Goal: Obtain resource: Download file/media

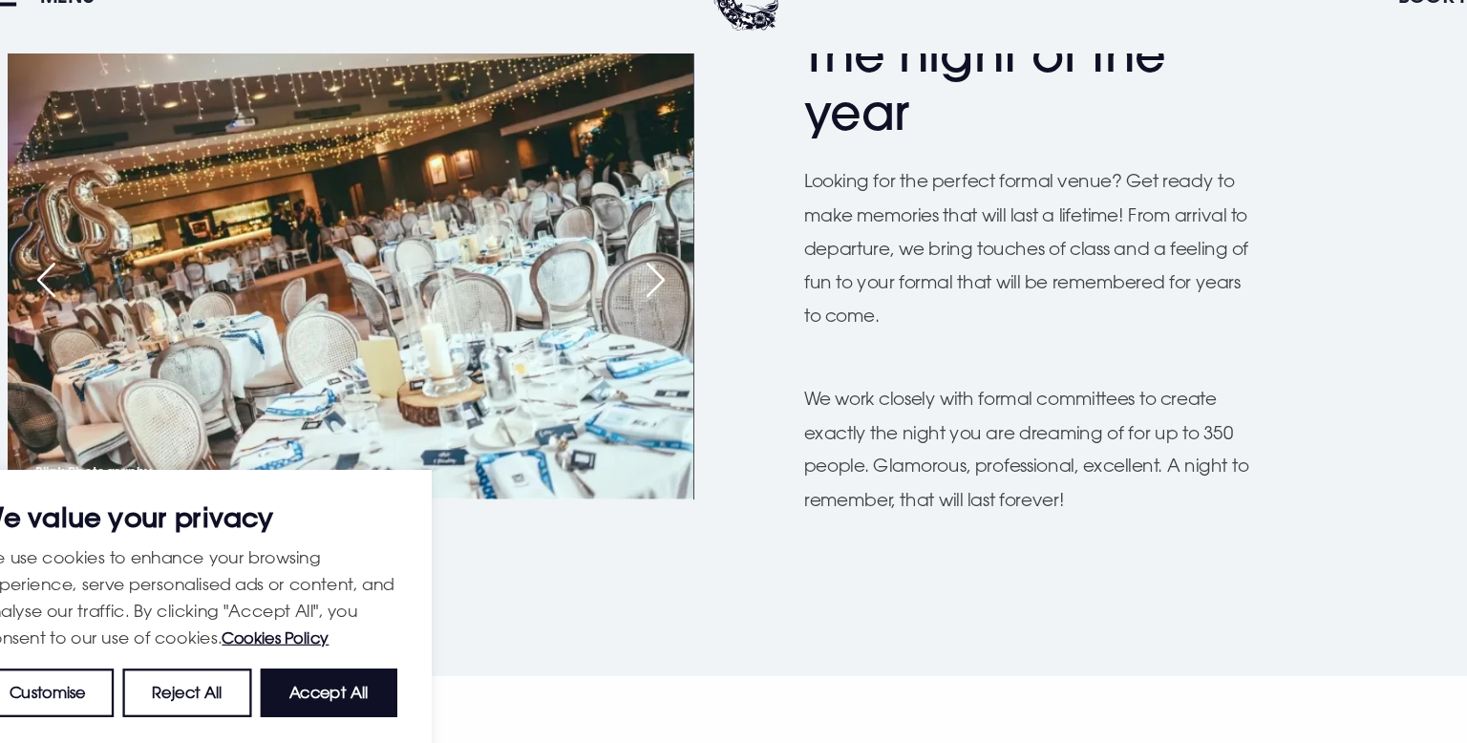
scroll to position [592, 0]
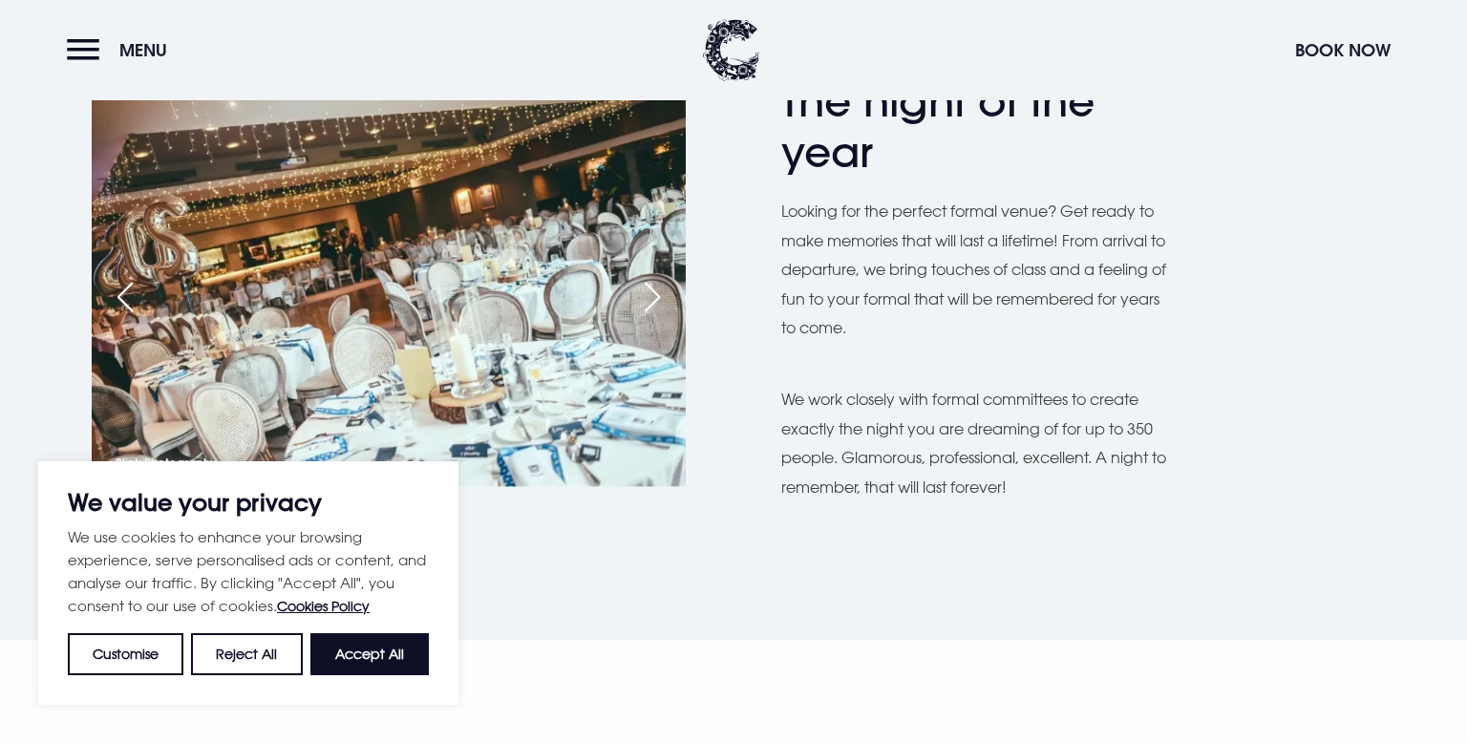
click at [656, 300] on div "Next slide" at bounding box center [652, 297] width 48 height 42
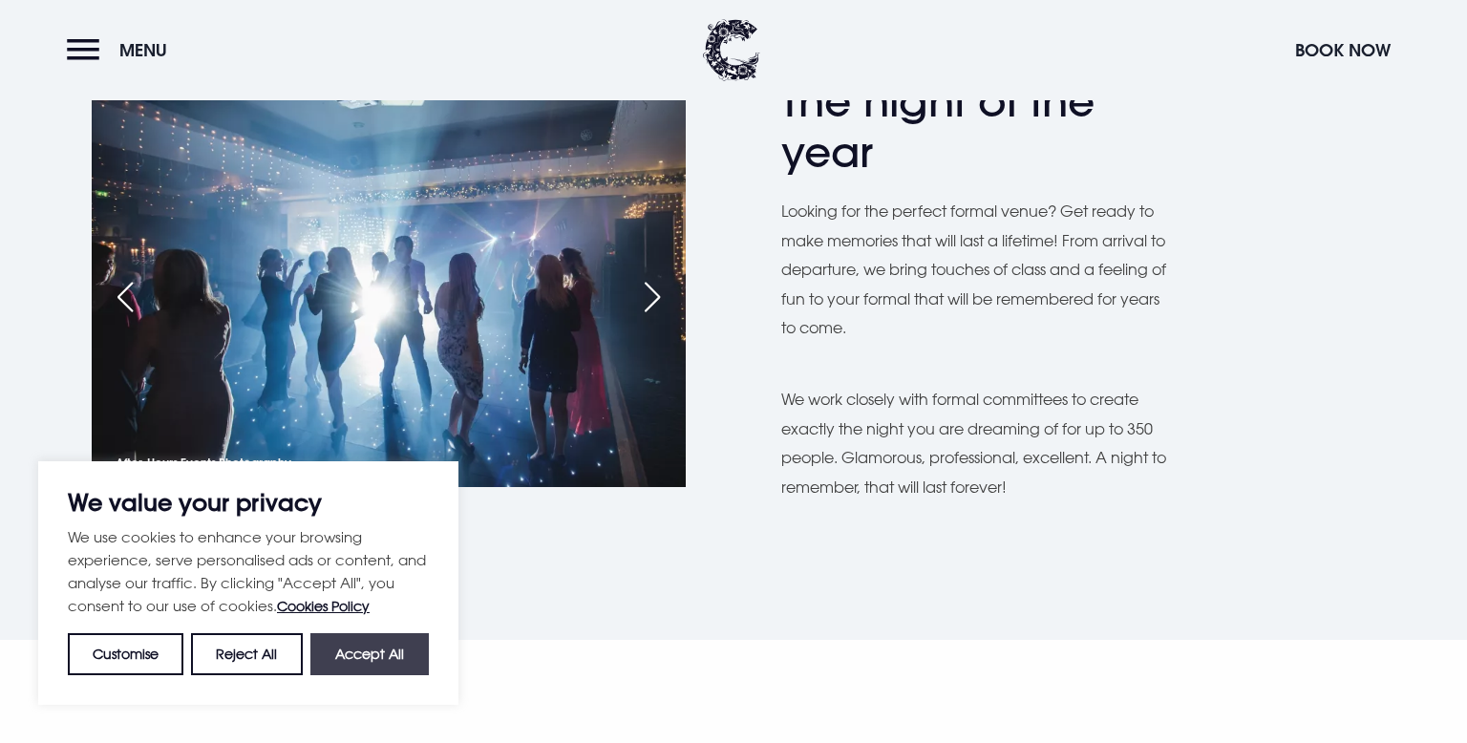
click at [335, 666] on button "Accept All" at bounding box center [369, 654] width 118 height 42
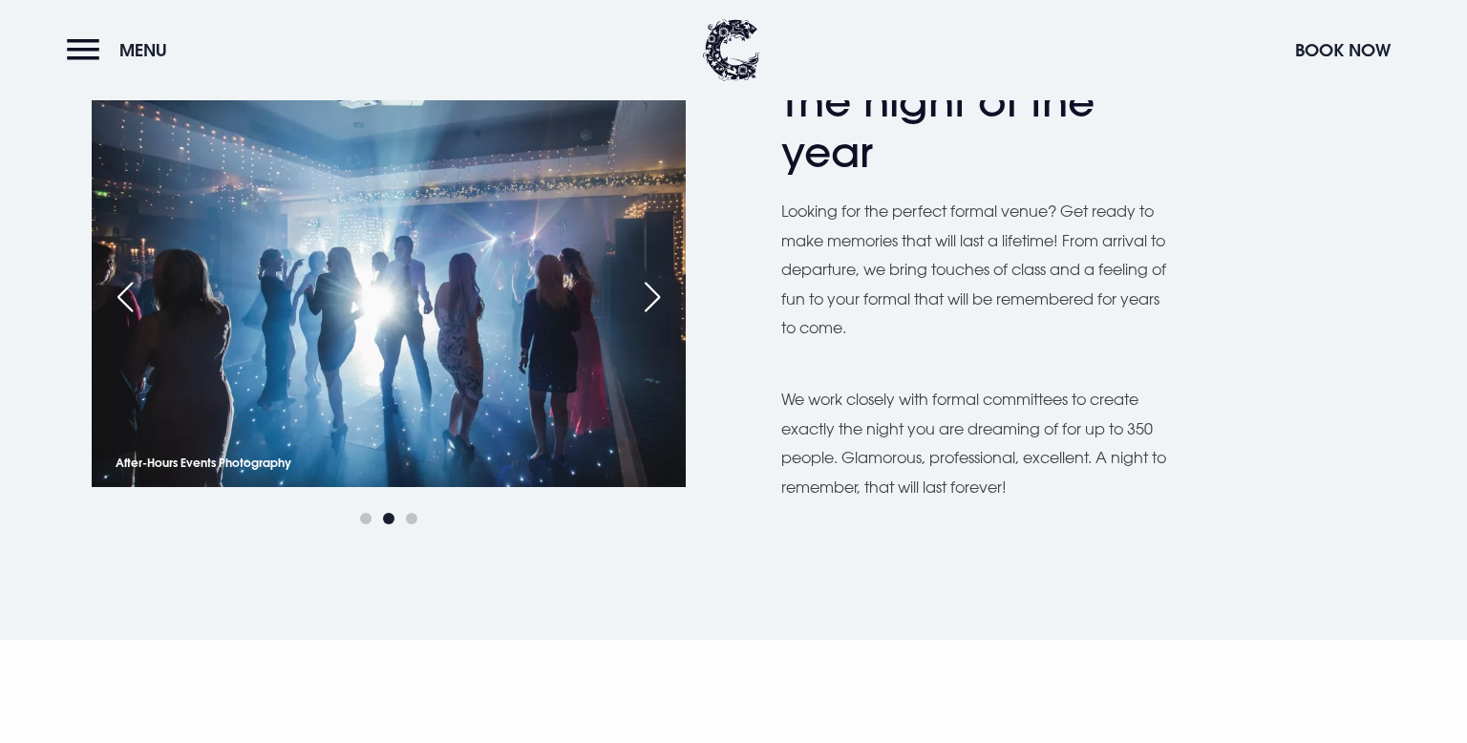
checkbox input "true"
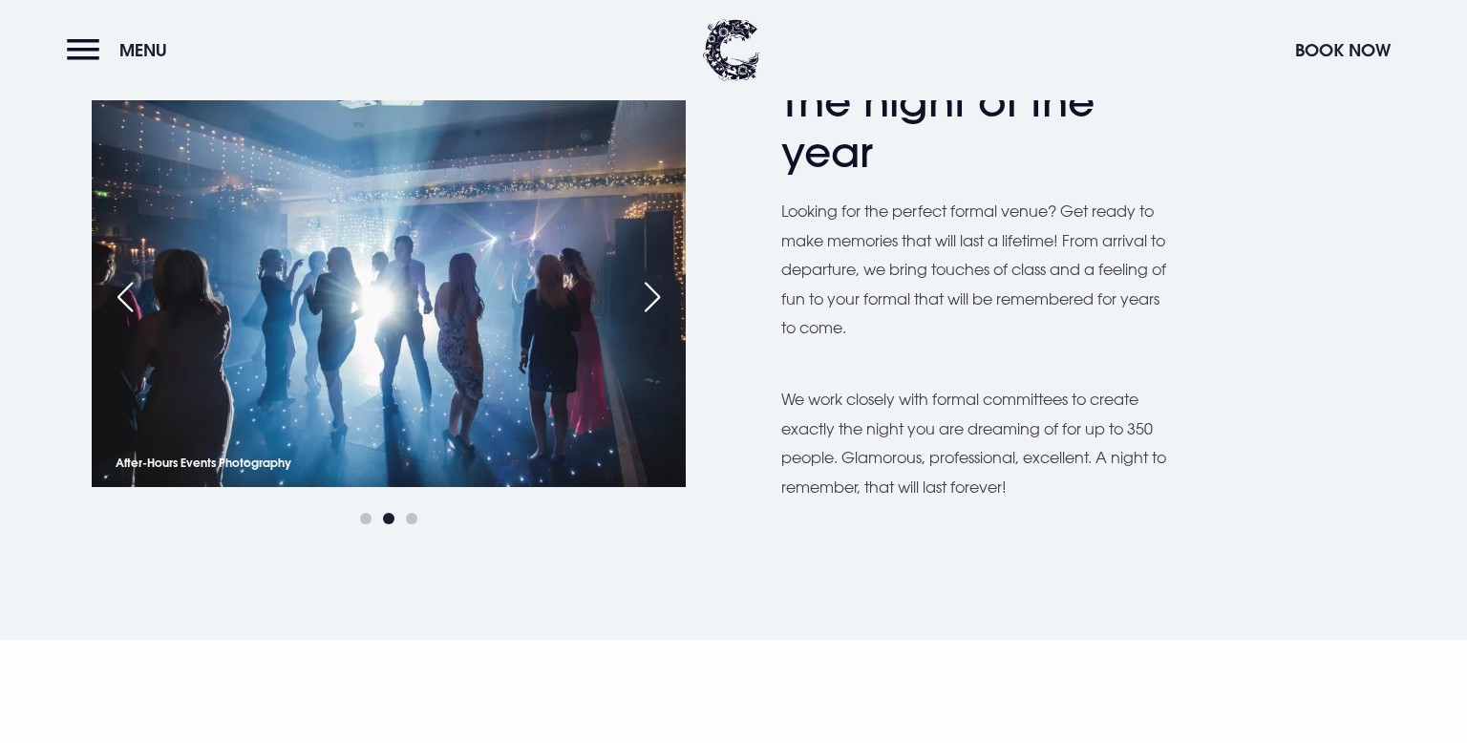
click at [651, 305] on div "Next slide" at bounding box center [652, 297] width 48 height 42
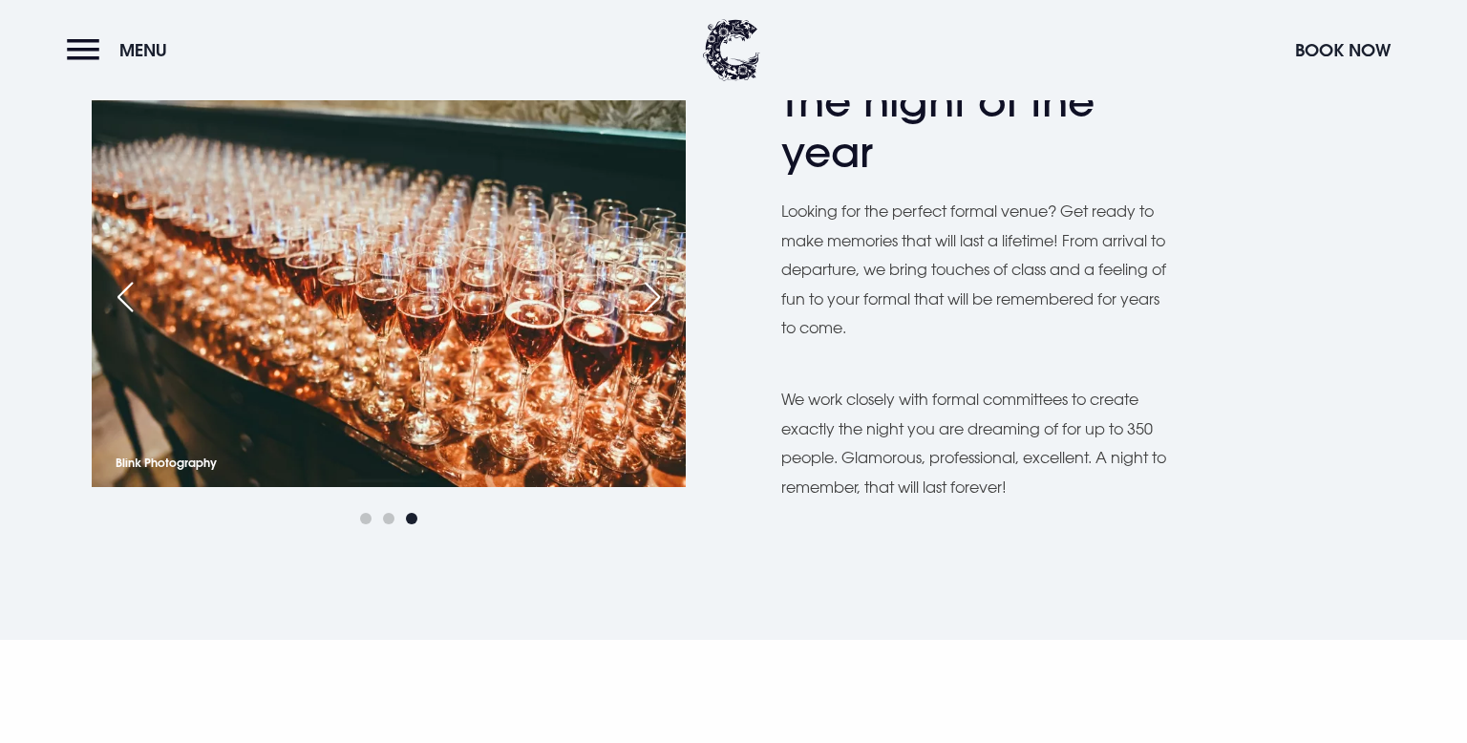
click at [651, 305] on div "Next slide" at bounding box center [652, 297] width 48 height 42
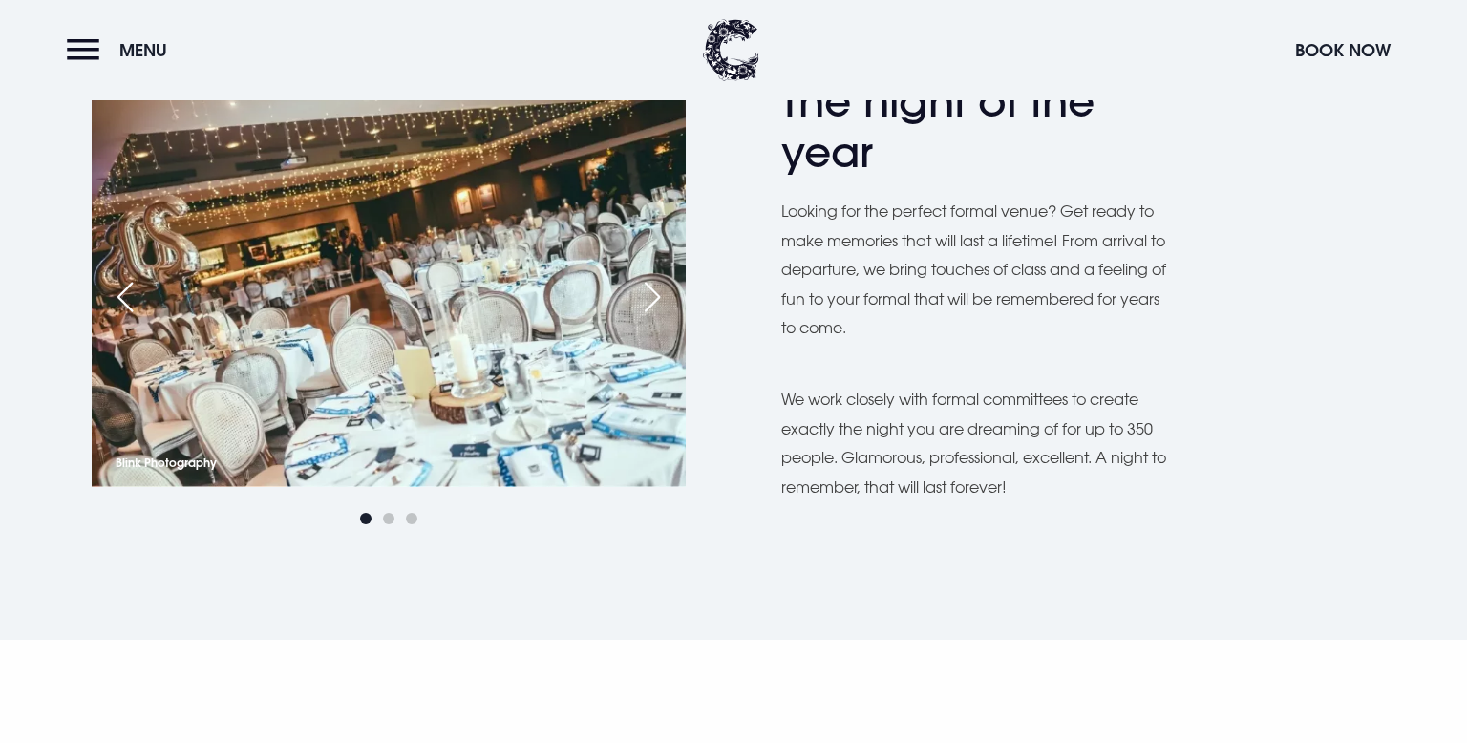
click at [651, 305] on div "Next slide" at bounding box center [652, 297] width 48 height 42
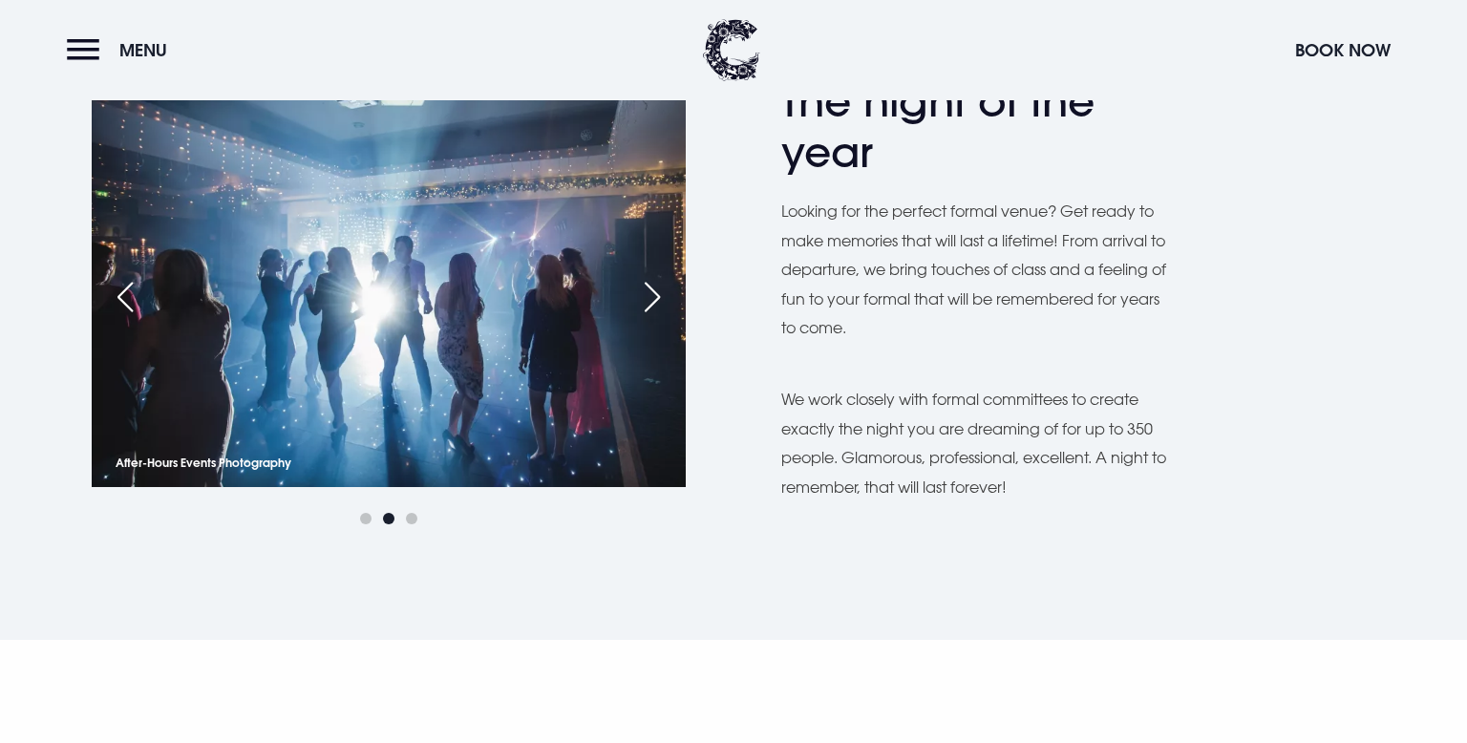
click at [651, 305] on div "Next slide" at bounding box center [652, 297] width 48 height 42
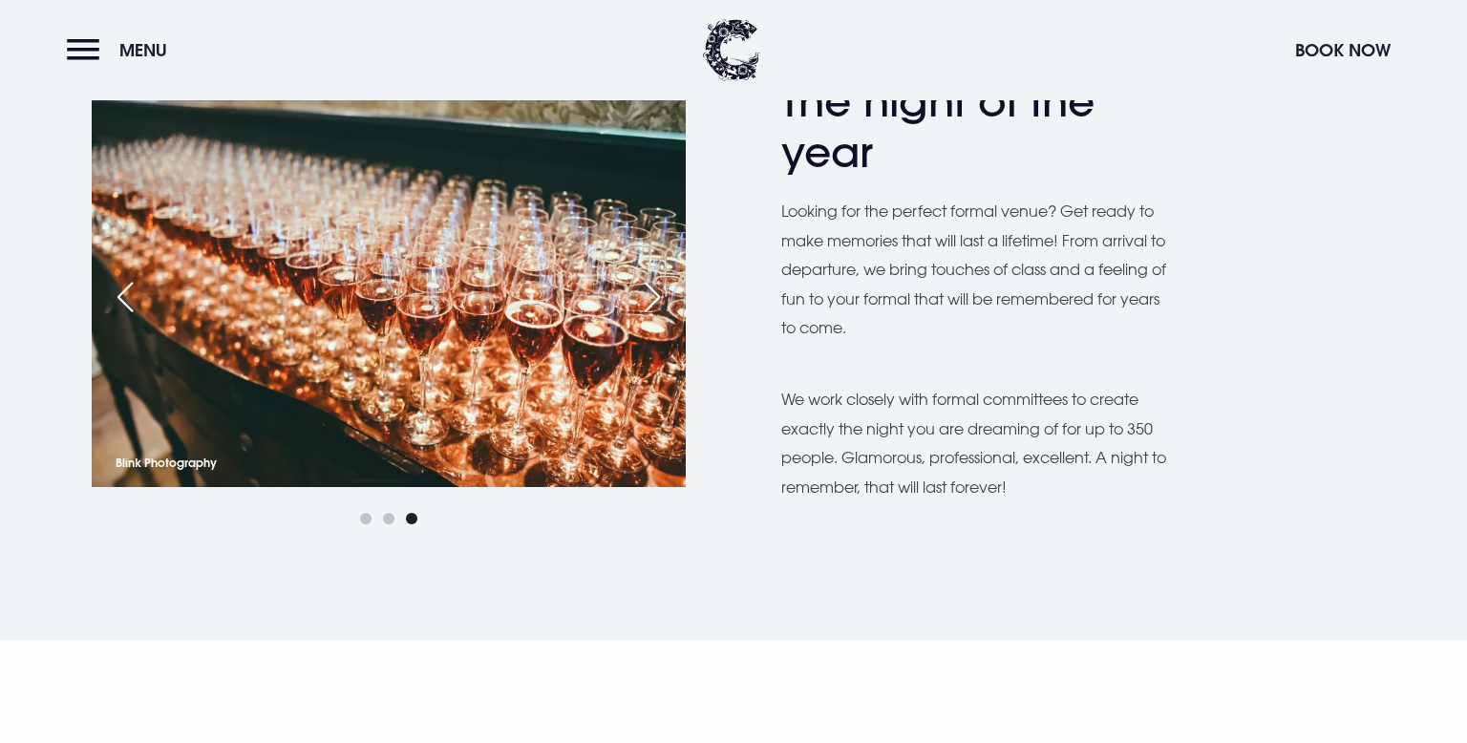
click at [651, 305] on div "Next slide" at bounding box center [652, 297] width 48 height 42
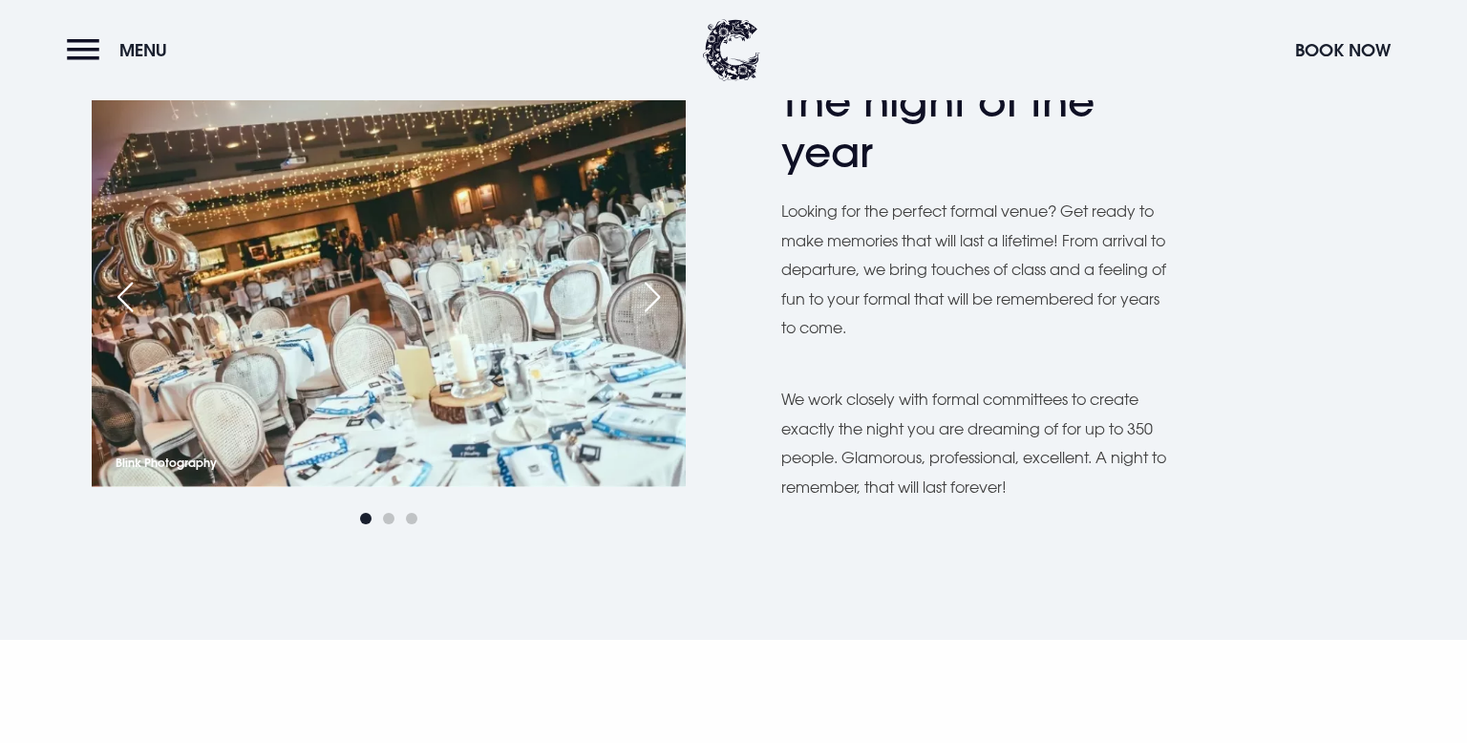
click at [651, 305] on div "Next slide" at bounding box center [652, 297] width 48 height 42
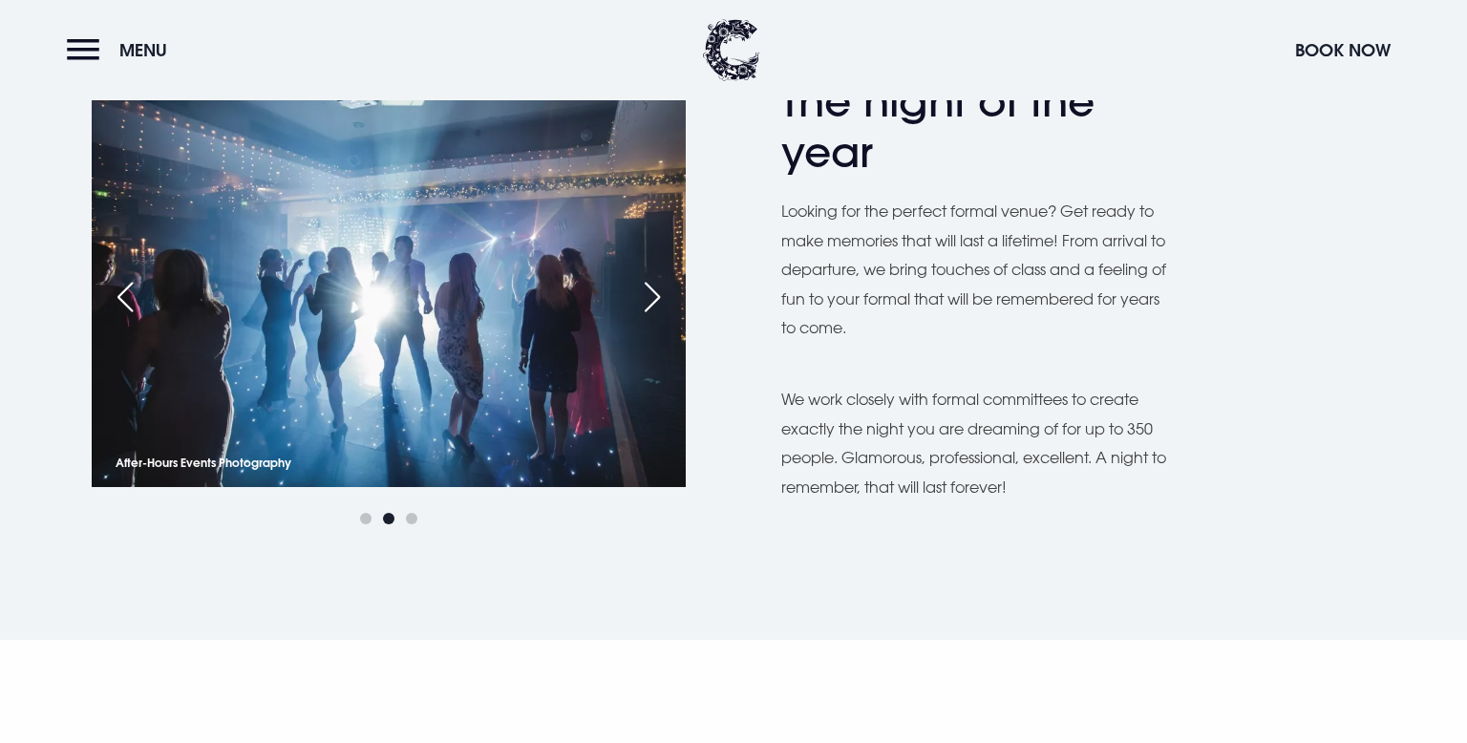
click at [651, 305] on div "Next slide" at bounding box center [652, 297] width 48 height 42
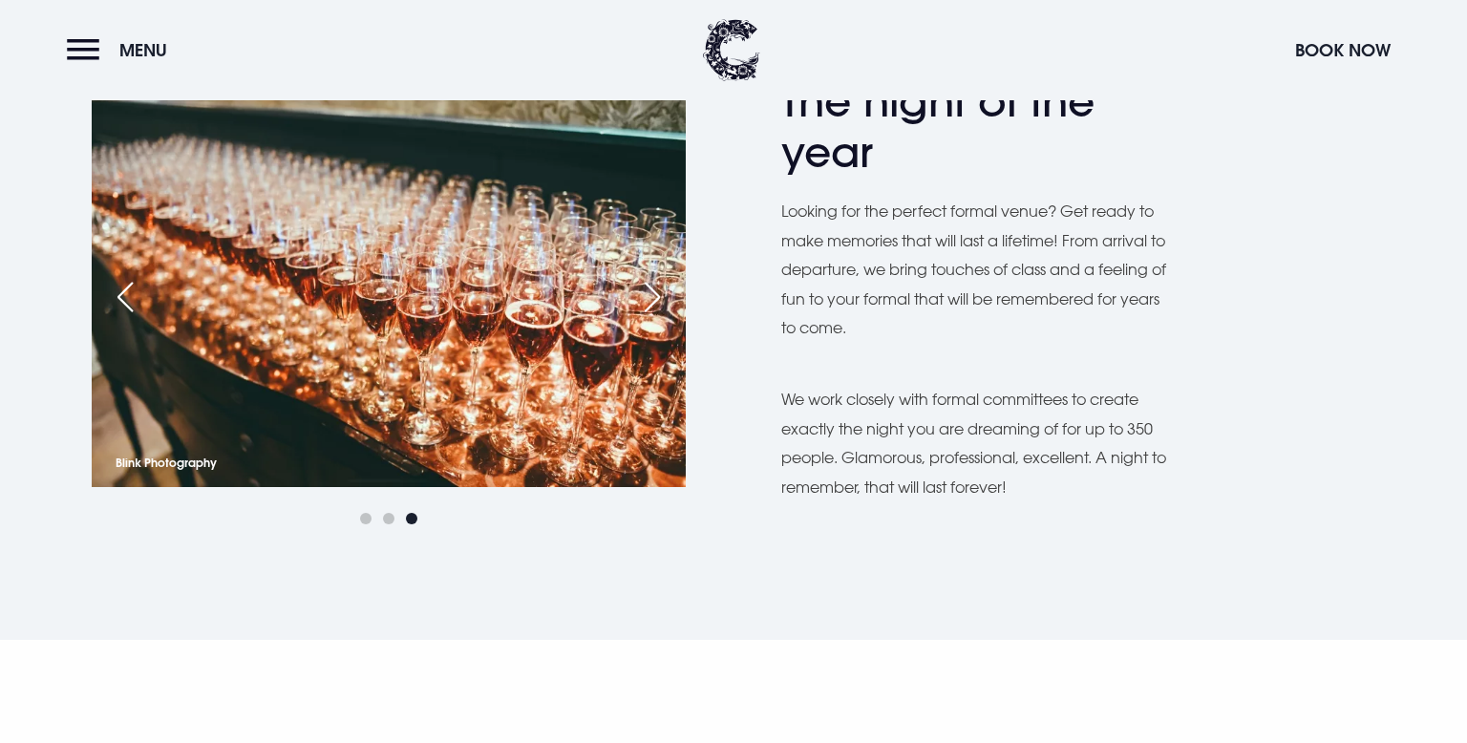
click at [651, 305] on div "Next slide" at bounding box center [652, 297] width 48 height 42
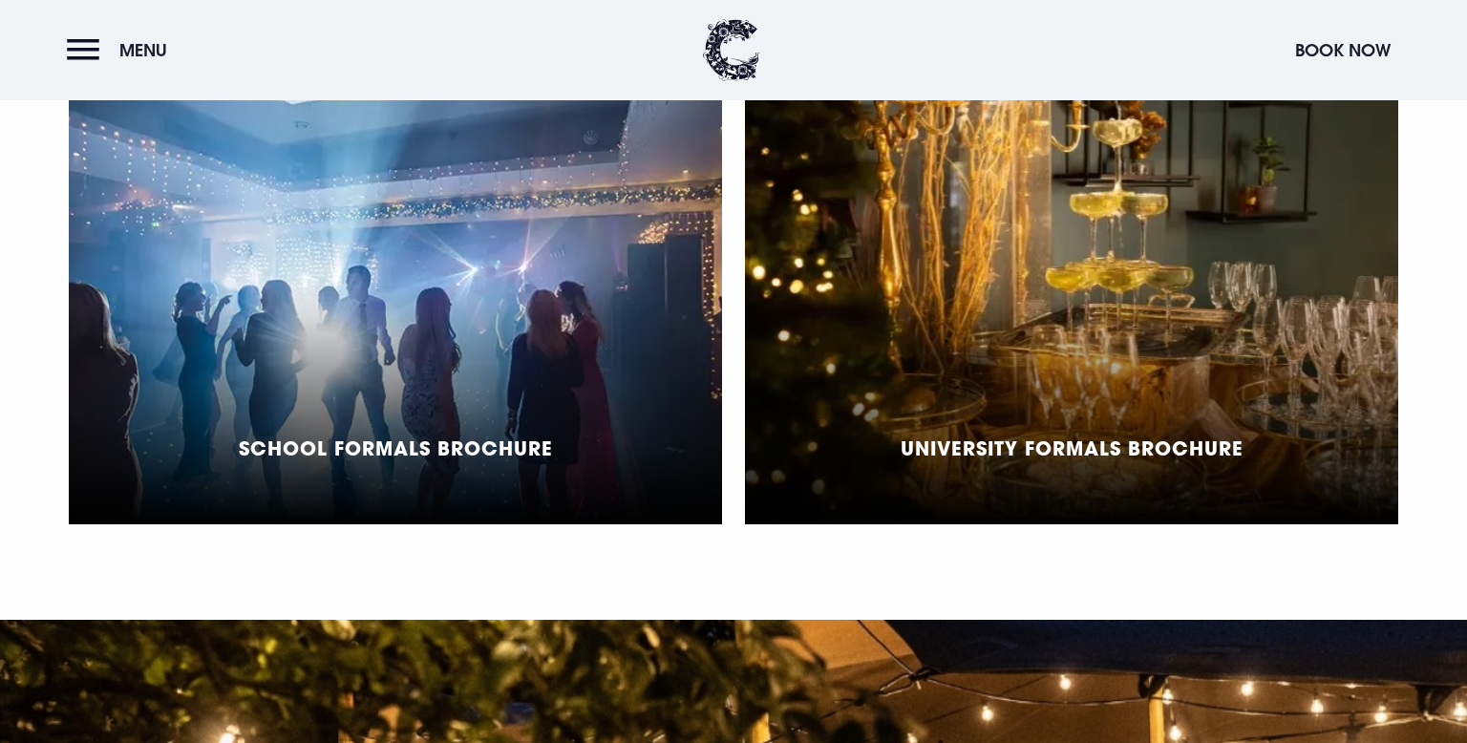
scroll to position [1496, 0]
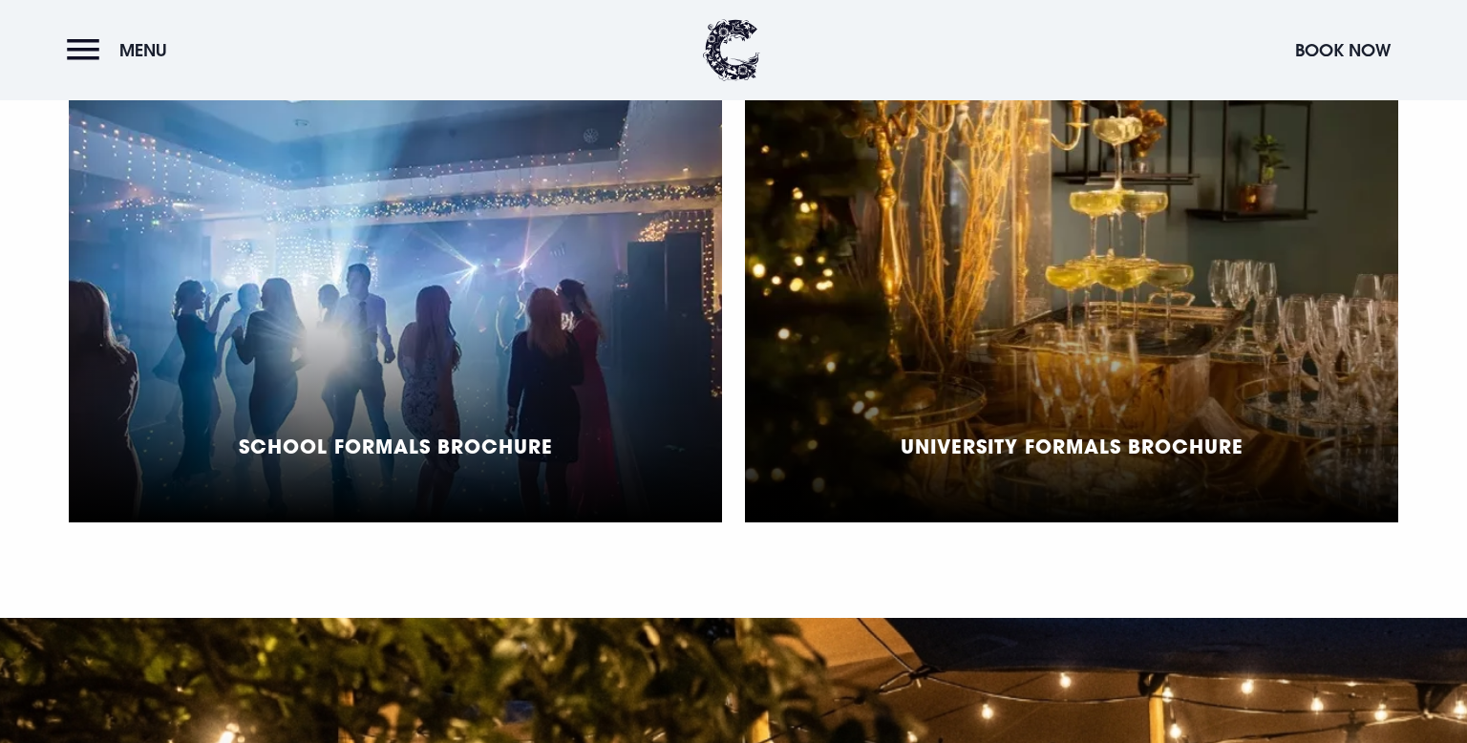
click at [651, 305] on div "School Formals Brochure" at bounding box center [395, 283] width 653 height 477
